Goal: Information Seeking & Learning: Learn about a topic

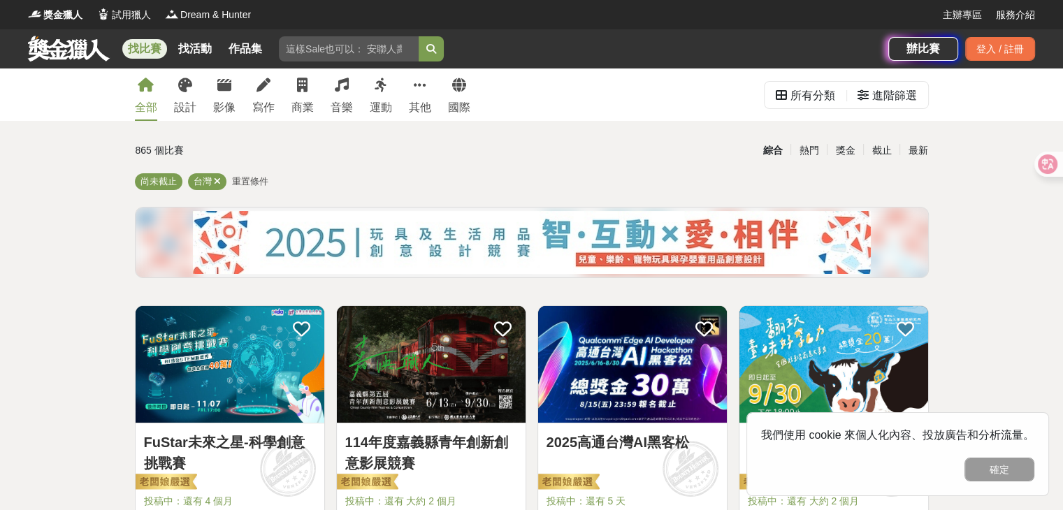
click at [366, 45] on input "search" at bounding box center [349, 48] width 140 height 25
click at [419, 36] on button "submit" at bounding box center [431, 48] width 25 height 25
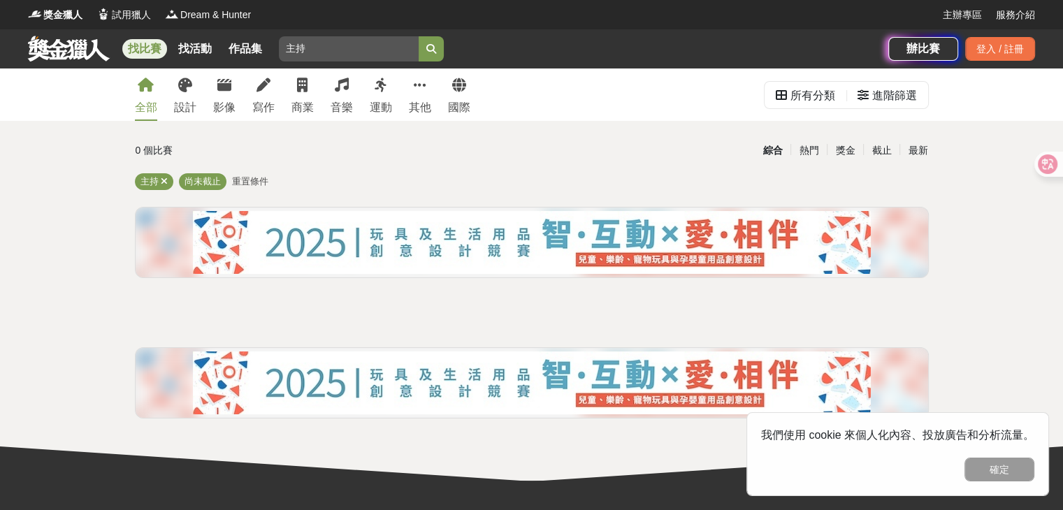
drag, startPoint x: 320, startPoint y: 51, endPoint x: 277, endPoint y: 55, distance: 42.9
click at [277, 55] on div "找比賽 找活動 作品集 主持" at bounding box center [458, 48] width 861 height 39
click at [419, 36] on button "submit" at bounding box center [431, 48] width 25 height 25
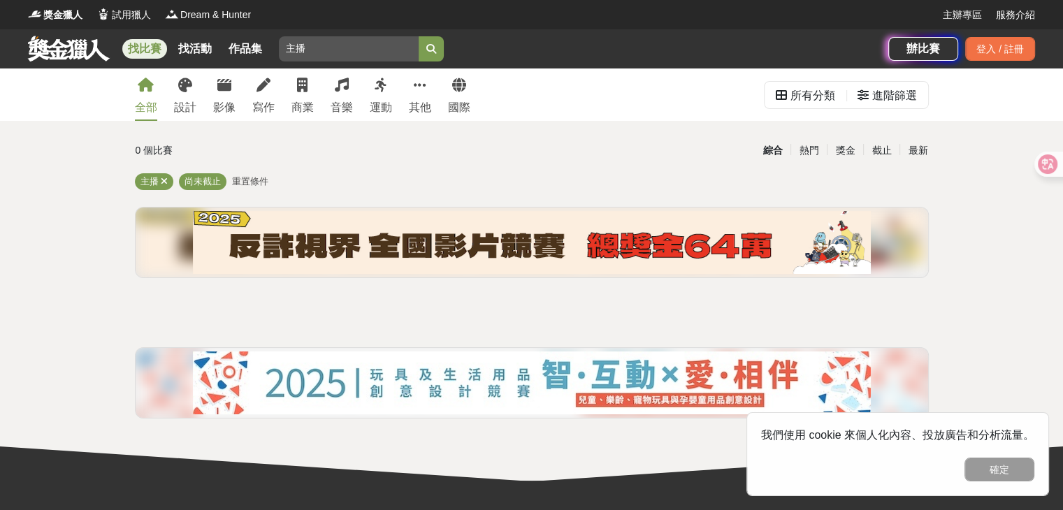
drag, startPoint x: 322, startPoint y: 48, endPoint x: 291, endPoint y: 51, distance: 30.9
click at [291, 51] on input "主播" at bounding box center [349, 48] width 140 height 25
type input "主"
type input "演講"
click at [419, 36] on button "submit" at bounding box center [431, 48] width 25 height 25
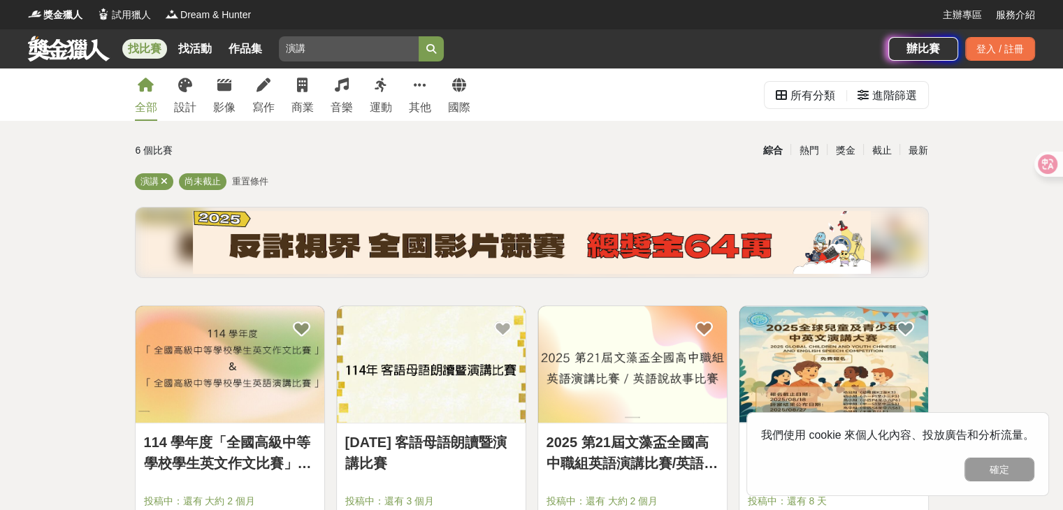
drag, startPoint x: 366, startPoint y: 53, endPoint x: 334, endPoint y: 34, distance: 37.3
click at [334, 34] on div "找比賽 找活動 作品集 演講" at bounding box center [458, 48] width 861 height 39
click at [308, 110] on div "商業" at bounding box center [303, 107] width 22 height 17
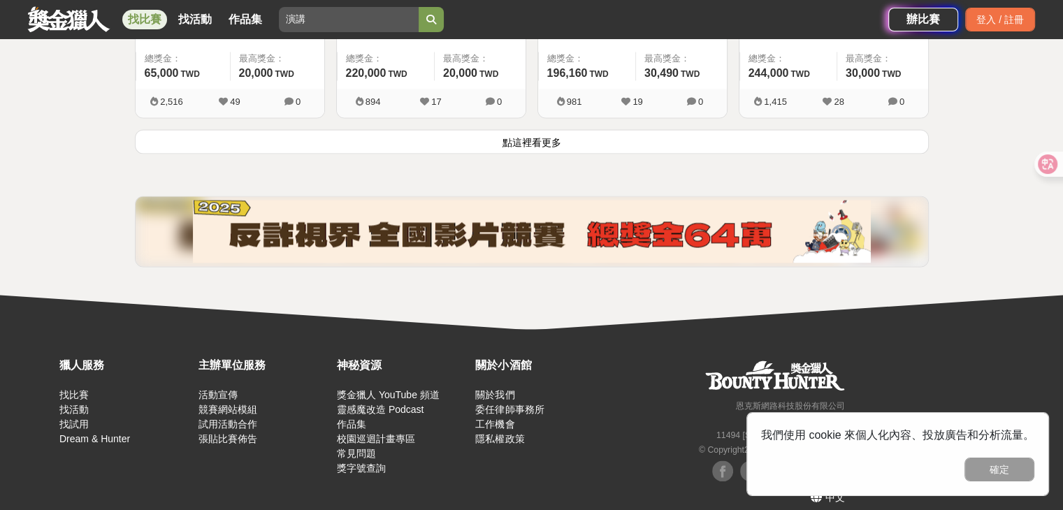
scroll to position [1971, 0]
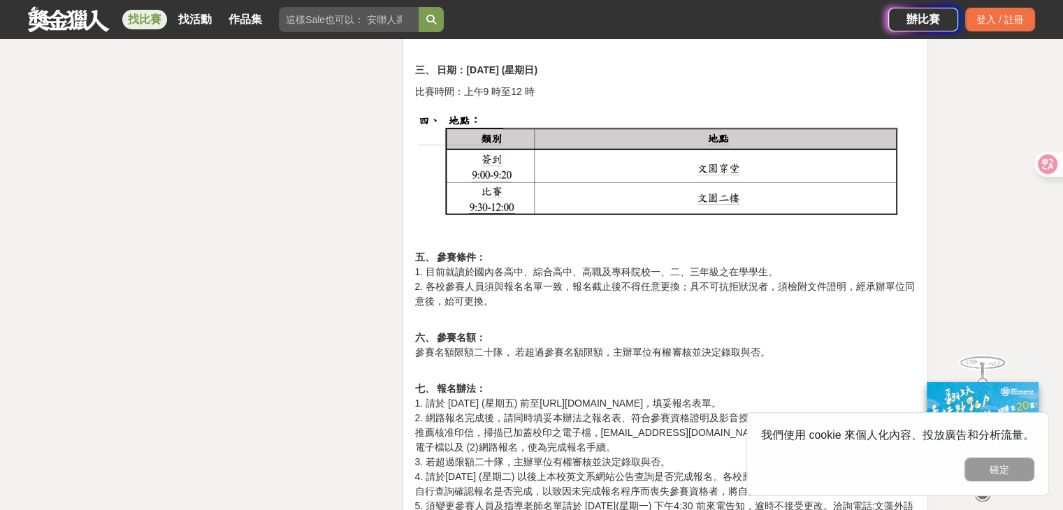
scroll to position [2167, 0]
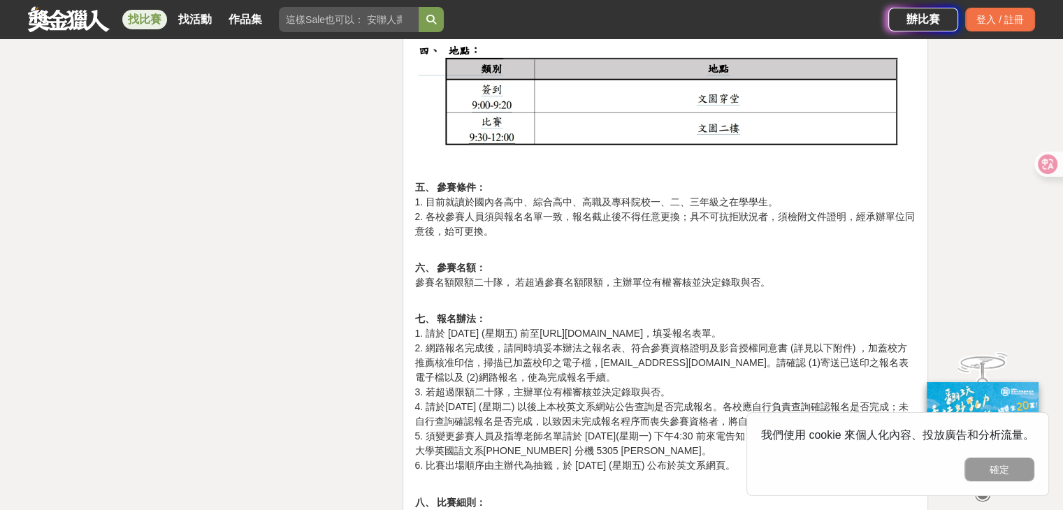
drag, startPoint x: 579, startPoint y: 331, endPoint x: 768, endPoint y: 325, distance: 189.6
click at [766, 328] on p "七、 報名辦法： 1. 請於 114 年 10 月 3 日 (星期五) 前至https://forms.gle/ZLmhR8ZUAsEAg2nE8，填妥報名表…" at bounding box center [666, 385] width 502 height 176
click at [754, 326] on p "七、 報名辦法： 1. 請於 114 年 10 月 3 日 (星期五) 前至https://forms.gle/ZLmhR8ZUAsEAg2nE8，填妥報名表…" at bounding box center [666, 385] width 502 height 176
drag, startPoint x: 759, startPoint y: 334, endPoint x: 578, endPoint y: 329, distance: 181.1
click at [578, 329] on p "七、 報名辦法： 1. 請於 114 年 10 月 3 日 (星期五) 前至https://forms.gle/ZLmhR8ZUAsEAg2nE8，填妥報名表…" at bounding box center [666, 385] width 502 height 176
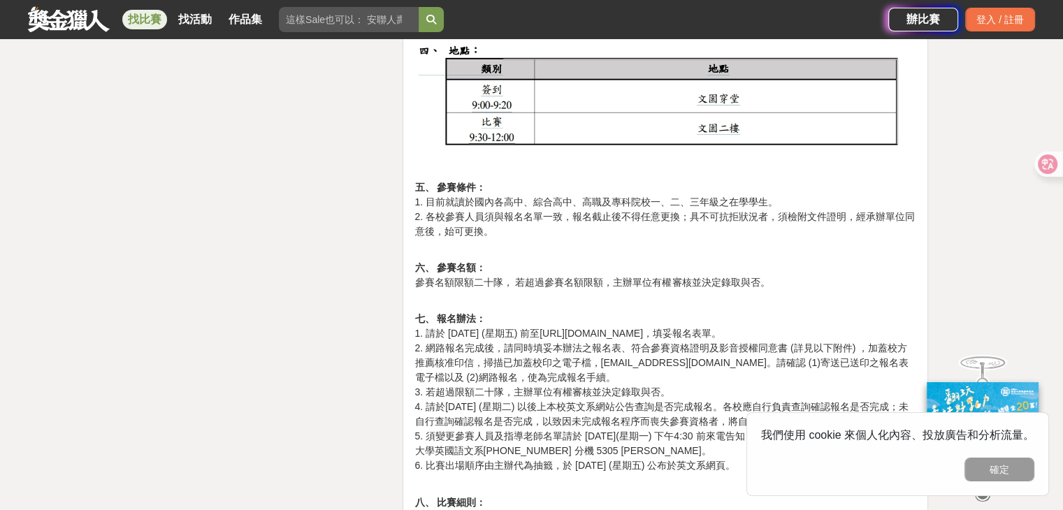
copy p "https://forms.gle/ZLmhR8ZUAsEAg2nE8"
click at [481, 347] on p "七、 報名辦法： 1. 請於 114 年 10 月 3 日 (星期五) 前至https://forms.gle/ZLmhR8ZUAsEAg2nE8，填妥報名表…" at bounding box center [666, 385] width 502 height 176
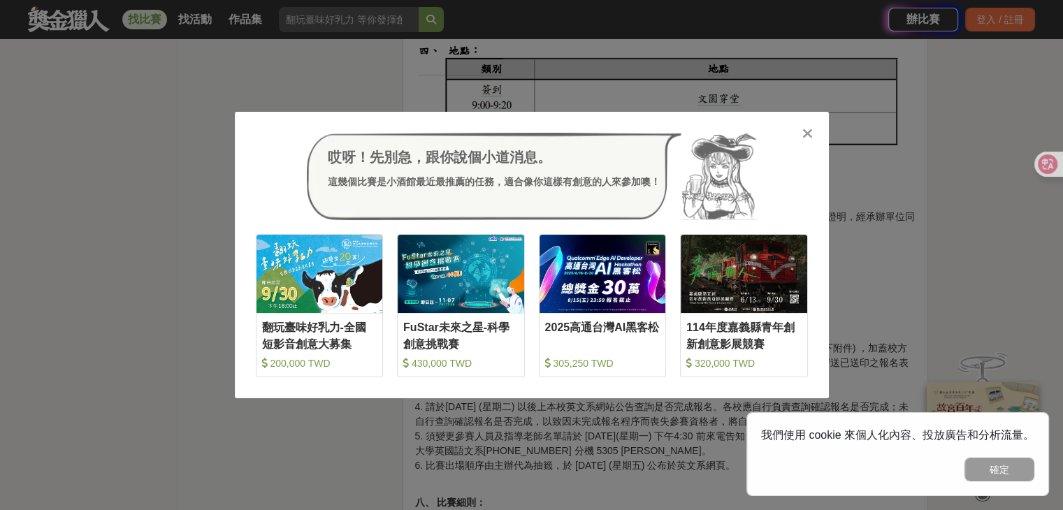
click at [810, 130] on icon at bounding box center [808, 134] width 10 height 14
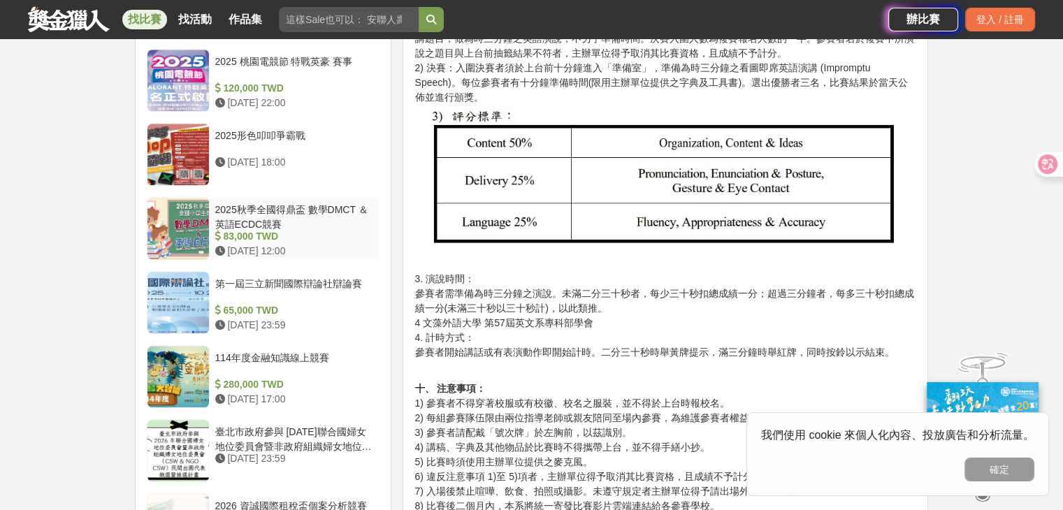
scroll to position [1470, 0]
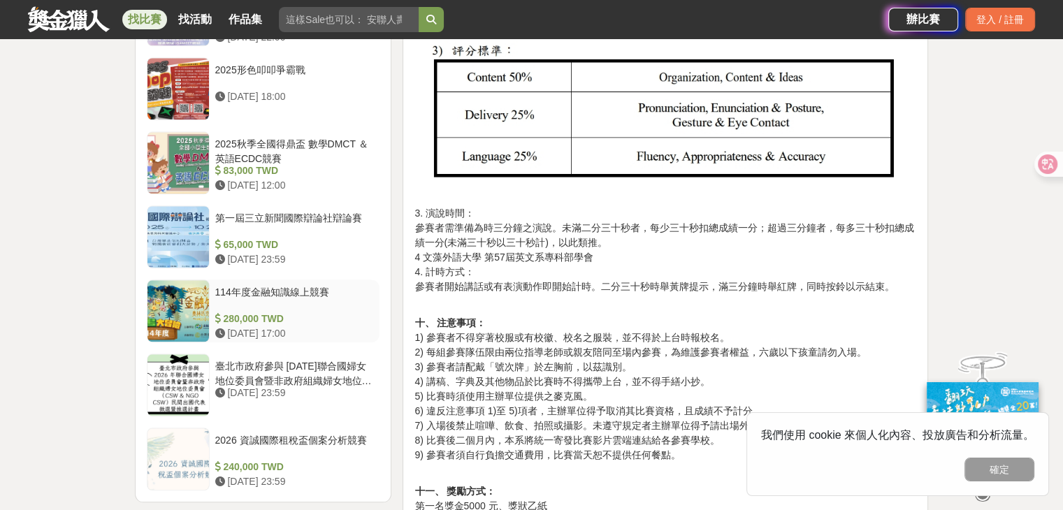
click at [305, 308] on div "114年度金融知識線上競賽" at bounding box center [294, 298] width 159 height 27
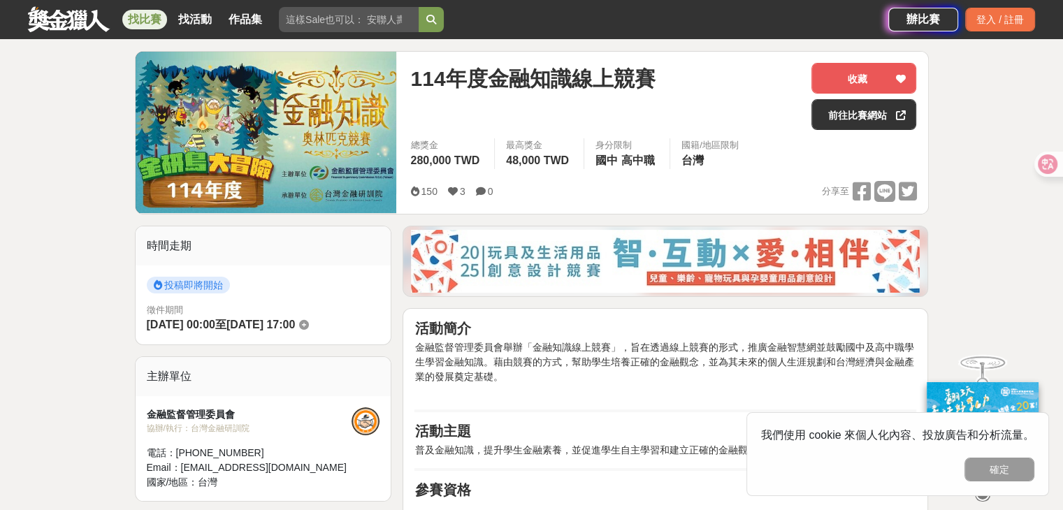
scroll to position [162, 0]
click at [858, 119] on link "前往比賽網站" at bounding box center [864, 115] width 105 height 31
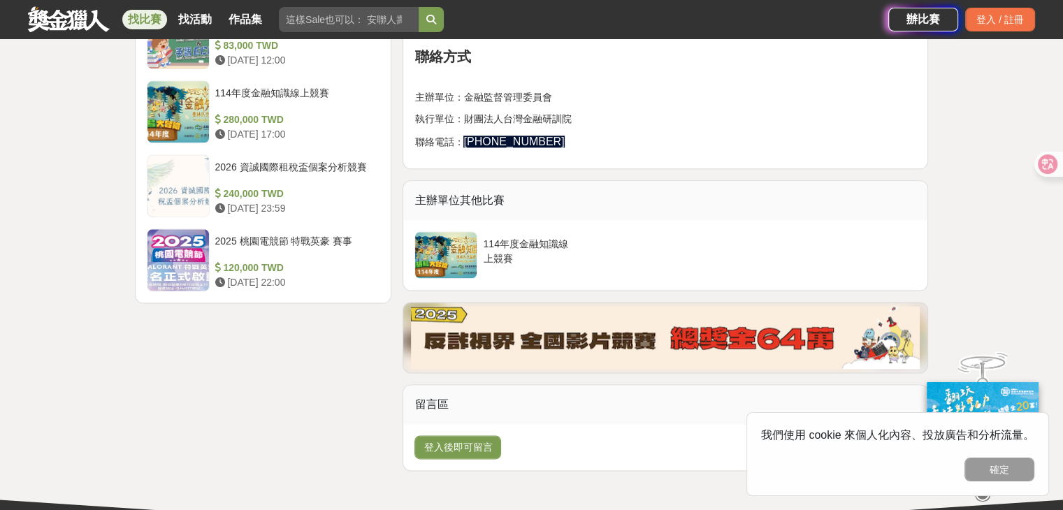
scroll to position [1713, 0]
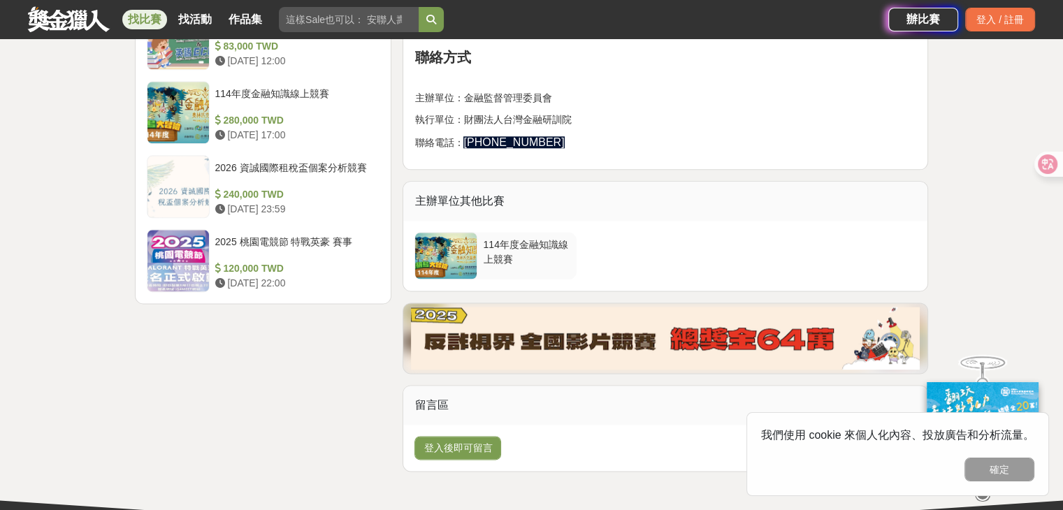
click at [531, 253] on div "114年度金融知識線上競賽" at bounding box center [526, 251] width 87 height 27
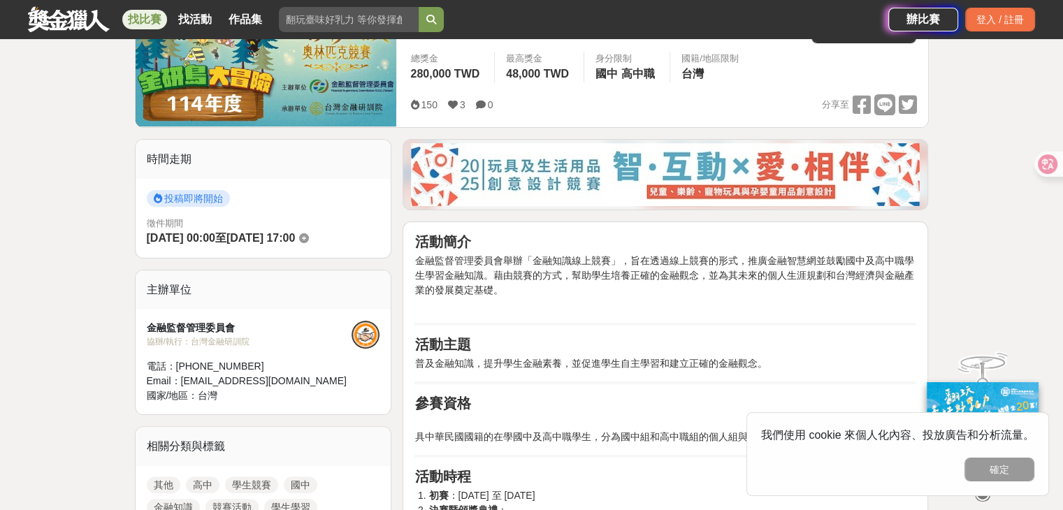
scroll to position [183, 0]
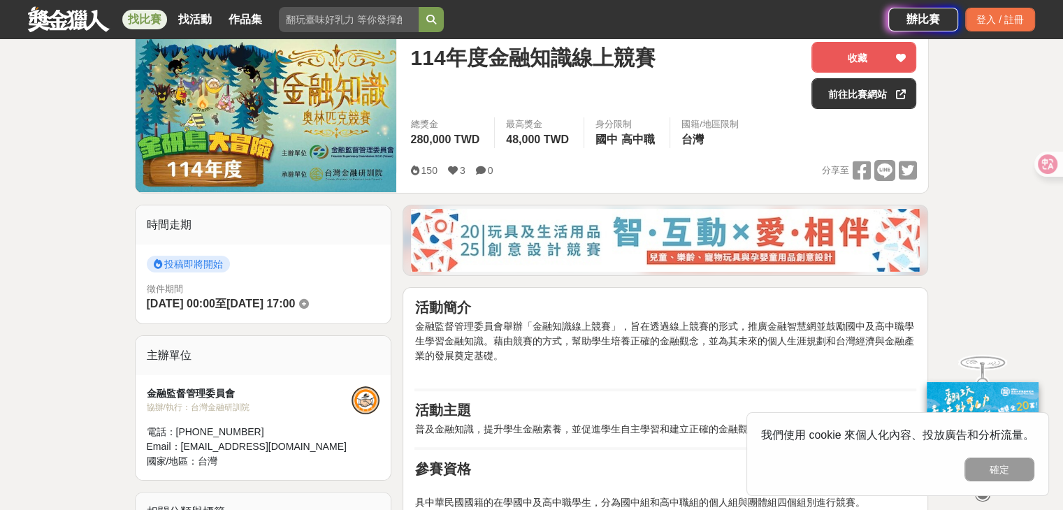
click at [361, 17] on input "search" at bounding box center [349, 19] width 140 height 25
type input "ㄧ"
type input "英語"
click at [419, 7] on button "submit" at bounding box center [431, 19] width 25 height 25
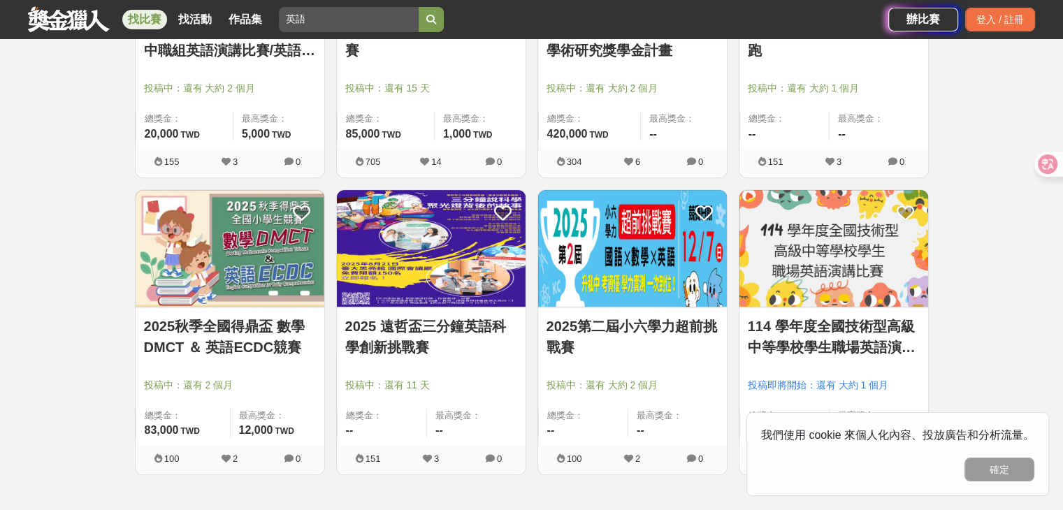
scroll to position [709, 0]
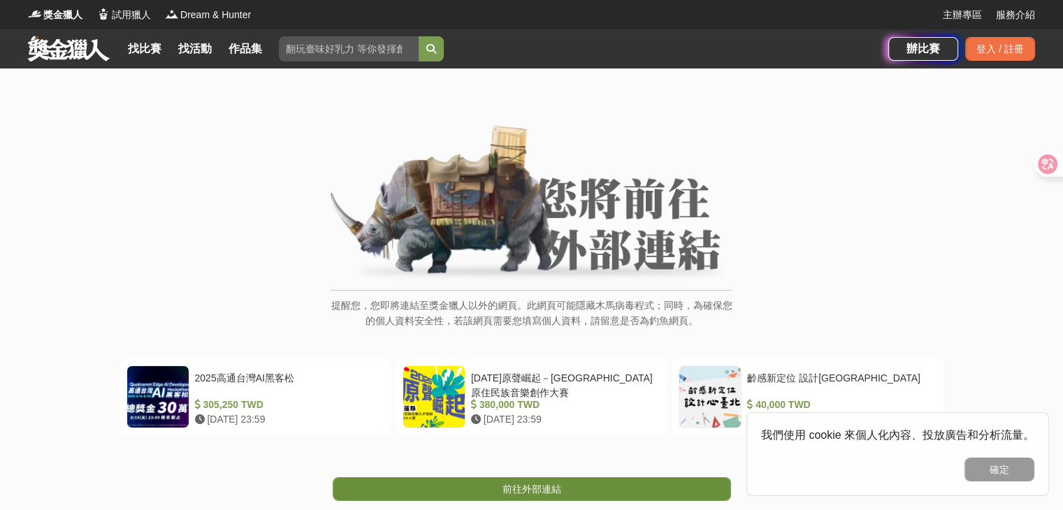
click at [582, 485] on link "前往外部連結" at bounding box center [532, 490] width 399 height 24
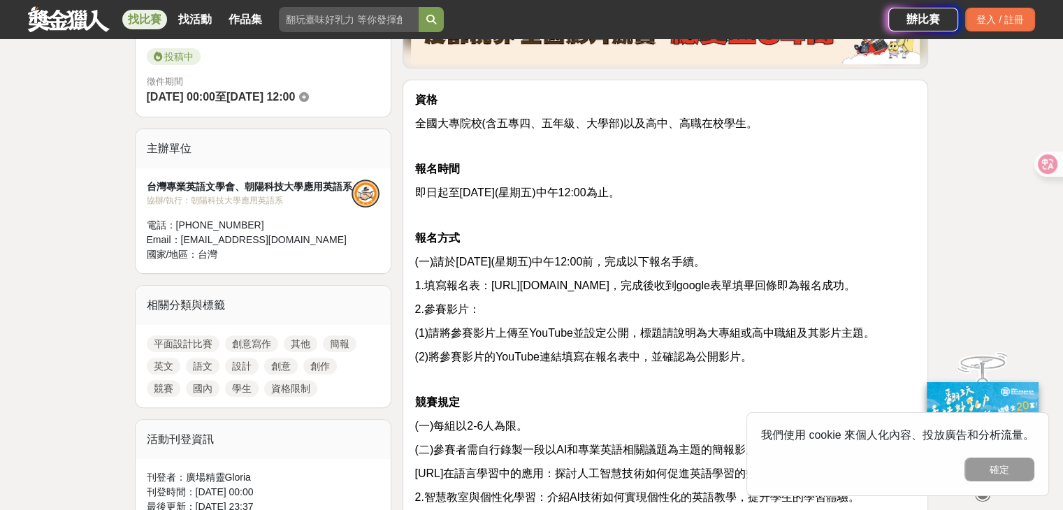
scroll to position [392, 0]
drag, startPoint x: 551, startPoint y: 378, endPoint x: 545, endPoint y: 391, distance: 14.1
click at [545, 387] on p at bounding box center [666, 379] width 502 height 15
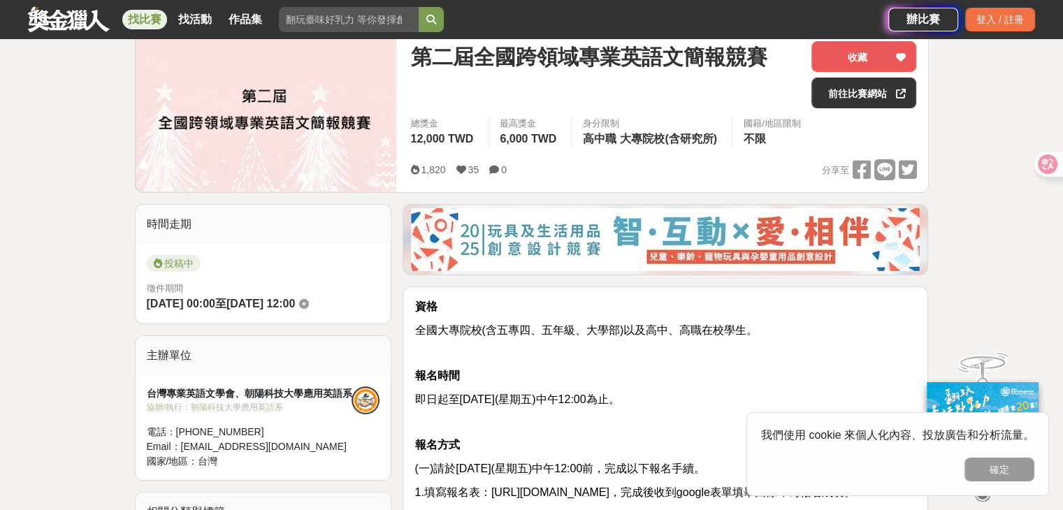
scroll to position [0, 0]
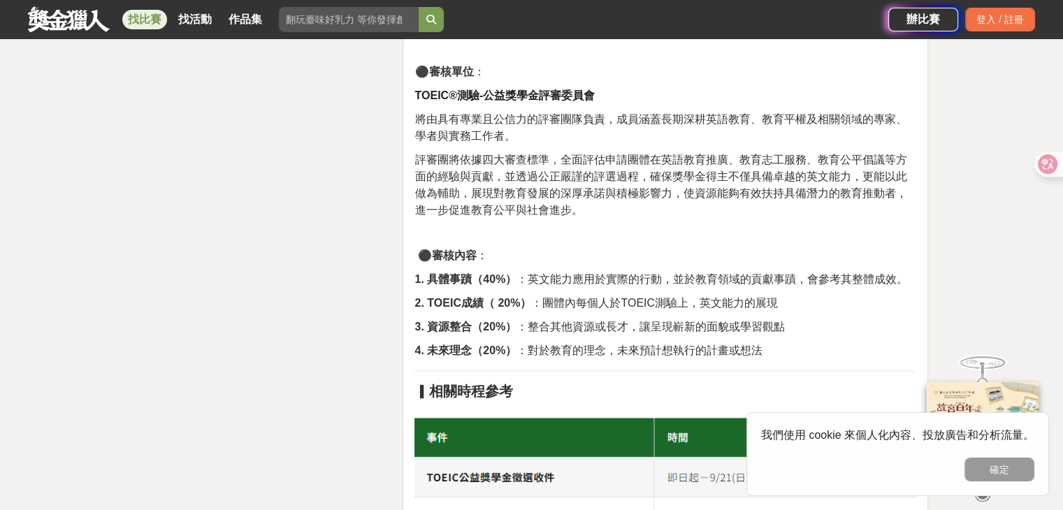
scroll to position [2014, 0]
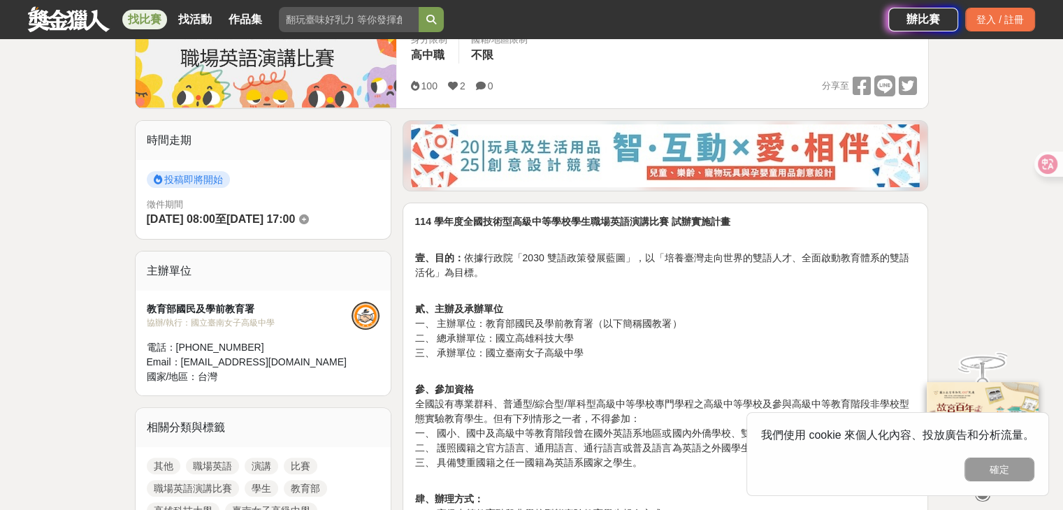
scroll to position [268, 0]
